Goal: Check status: Check status

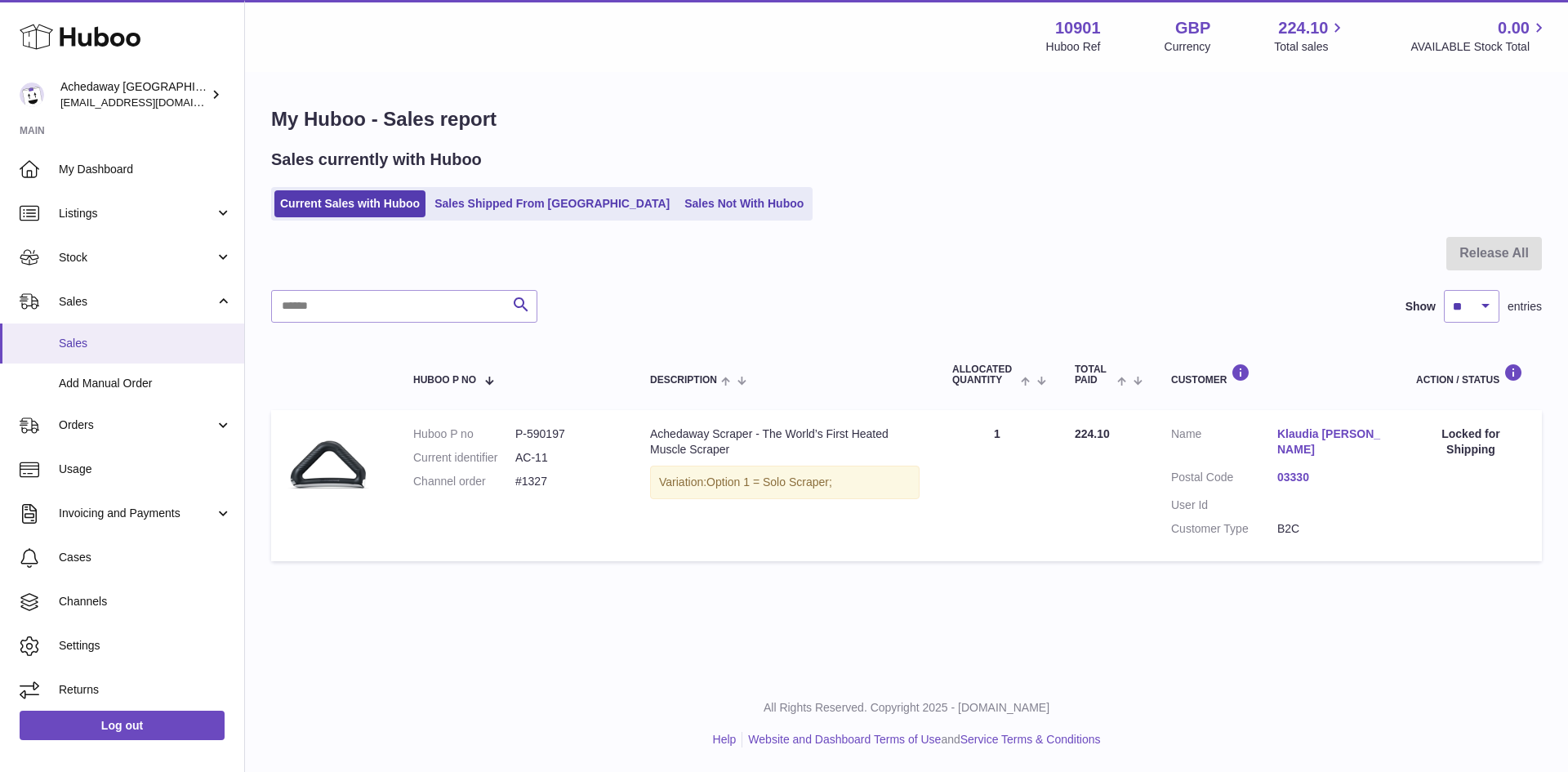
click at [103, 341] on span "Sales" at bounding box center [145, 344] width 173 height 15
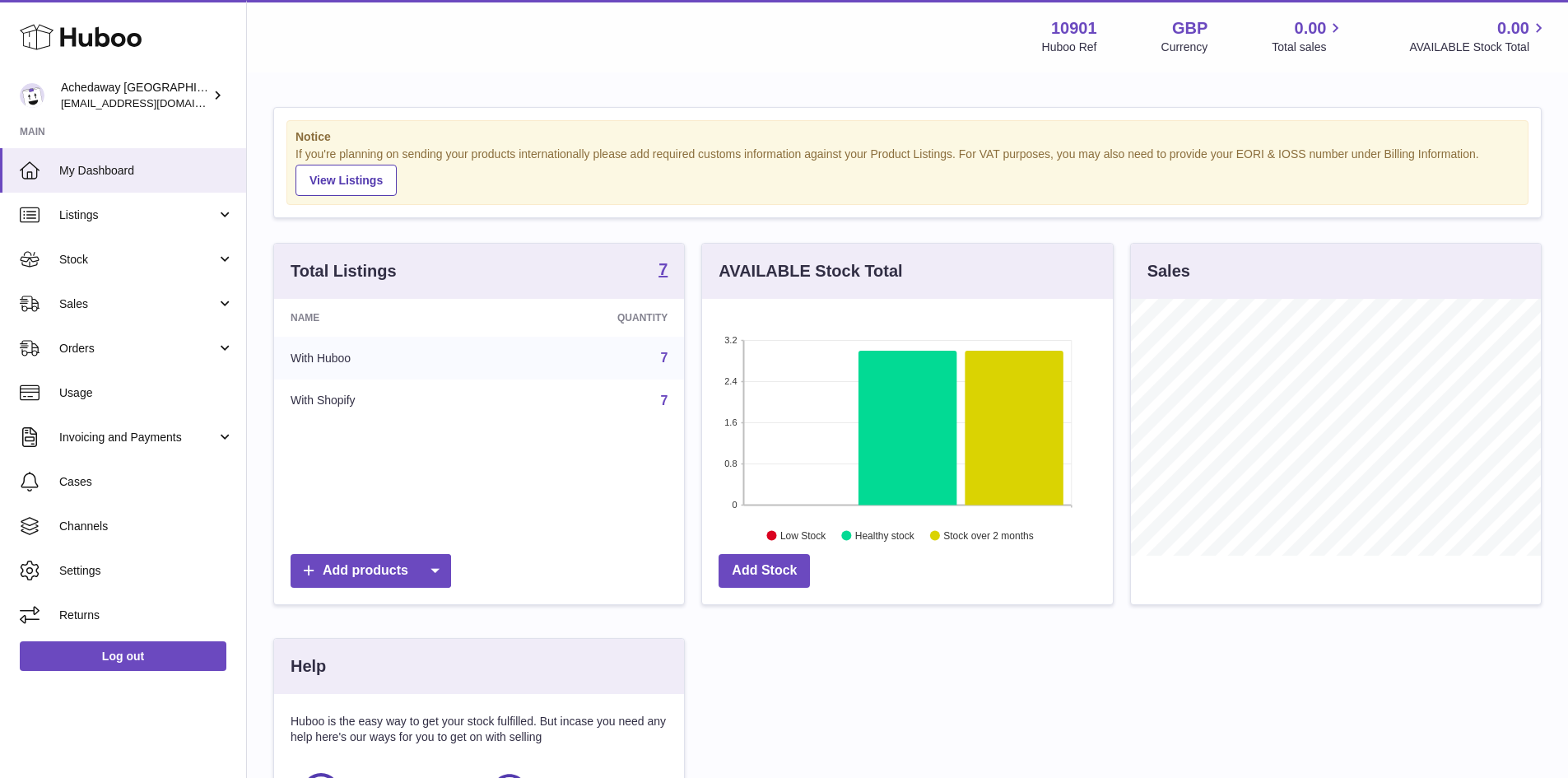
scroll to position [256, 410]
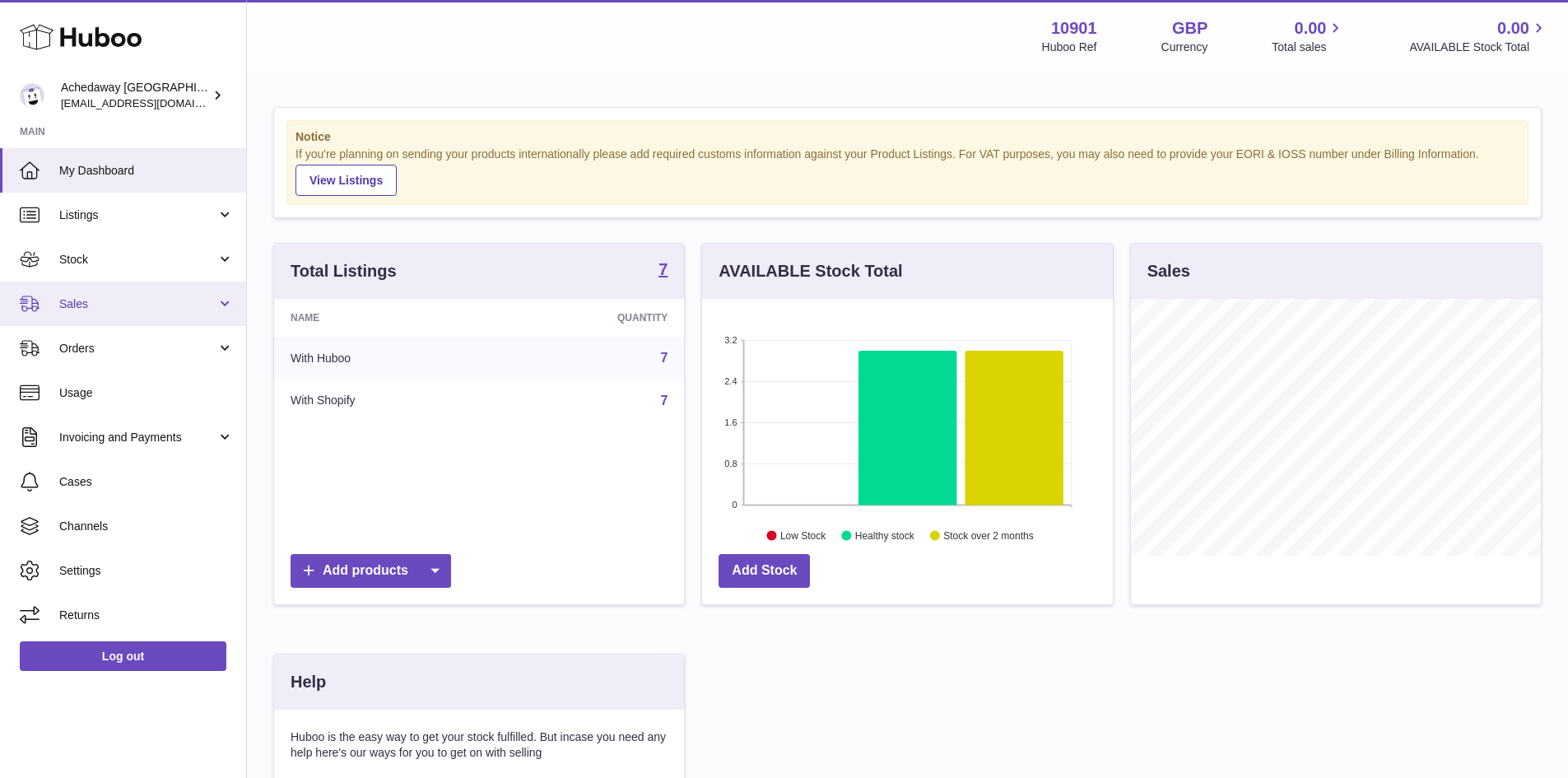
click at [155, 303] on span "Sales" at bounding box center [138, 304] width 157 height 15
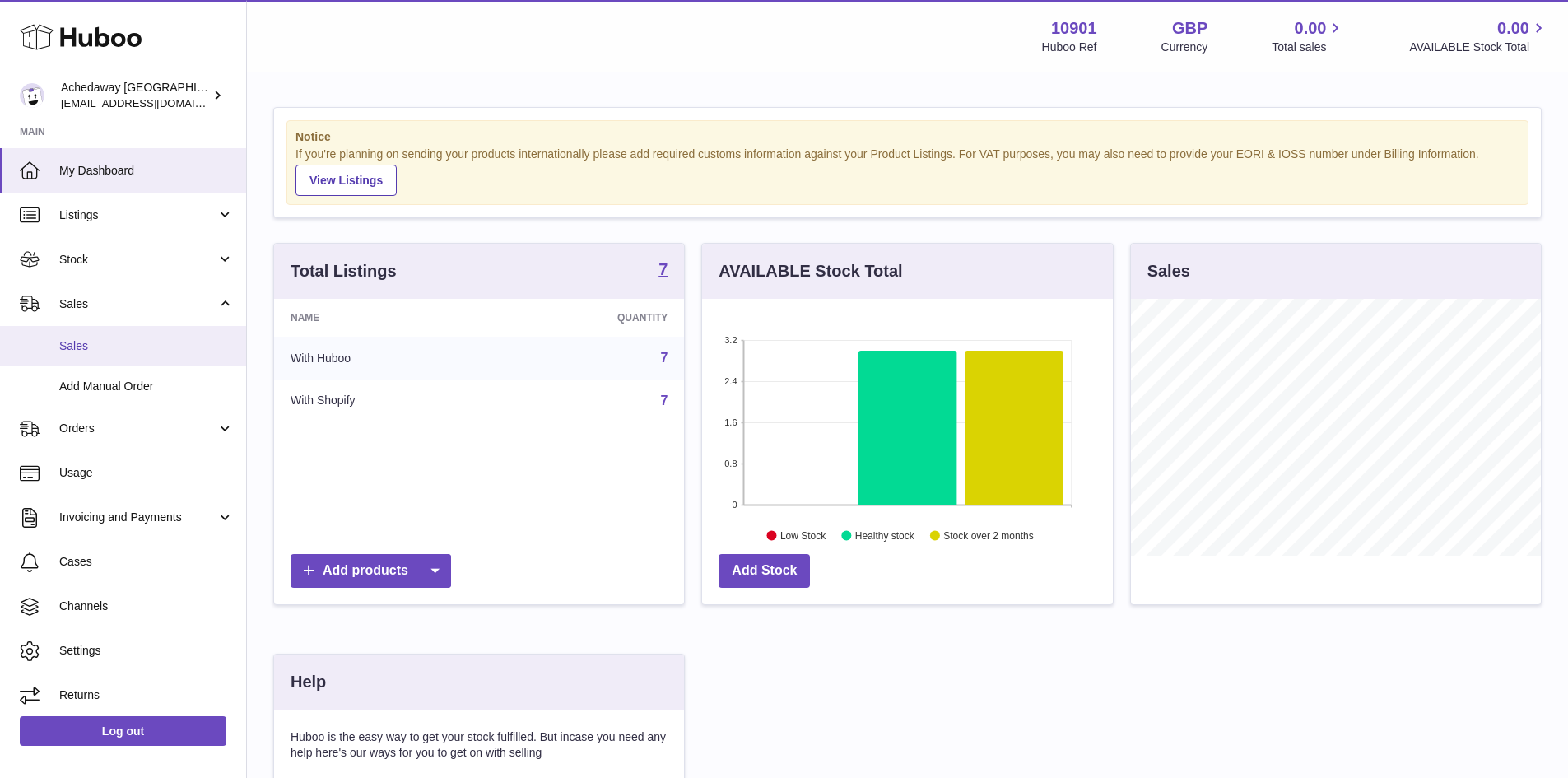
click at [128, 359] on link "Sales" at bounding box center [122, 346] width 246 height 40
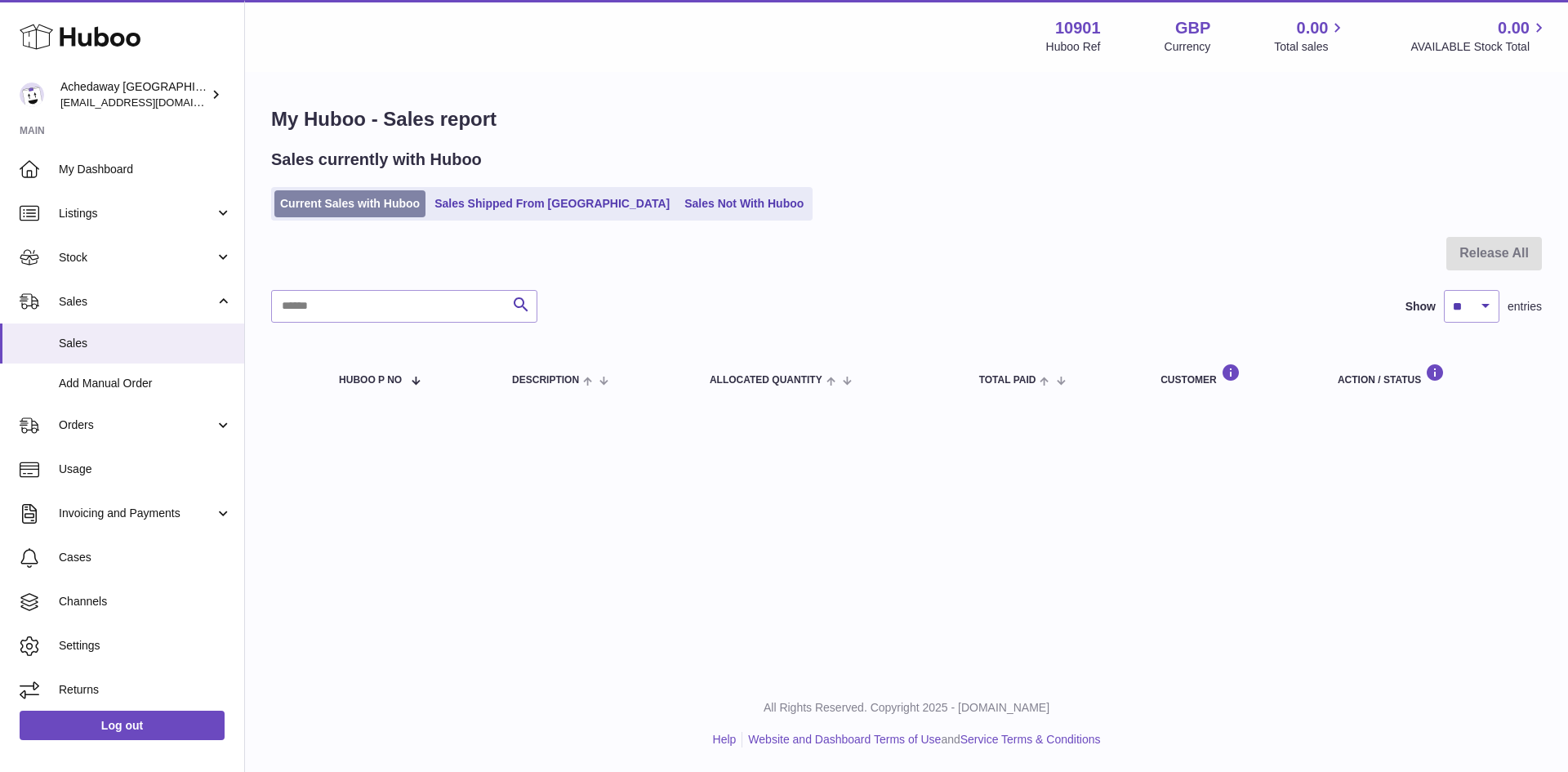
click at [342, 206] on link "Current Sales with Huboo" at bounding box center [349, 203] width 151 height 27
click at [54, 343] on link "Sales" at bounding box center [121, 344] width 244 height 40
